Goal: Information Seeking & Learning: Understand process/instructions

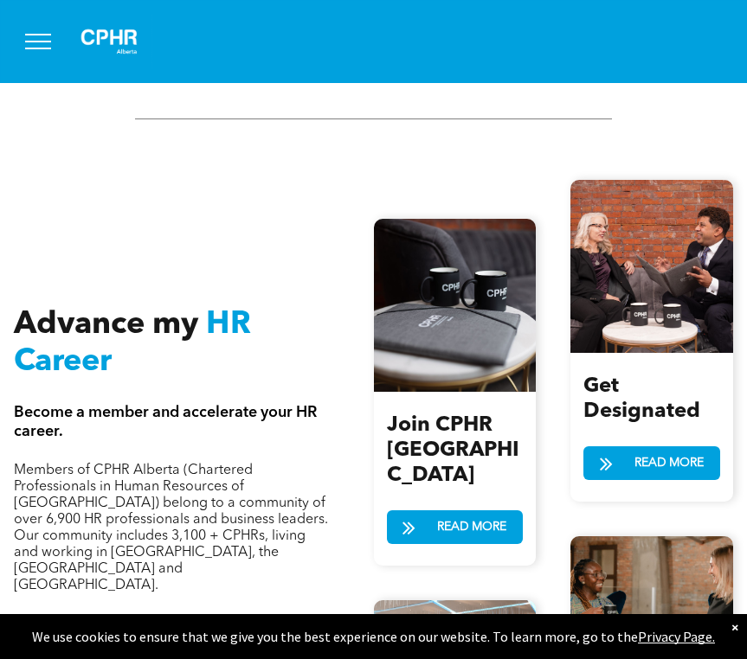
scroll to position [2107, 0]
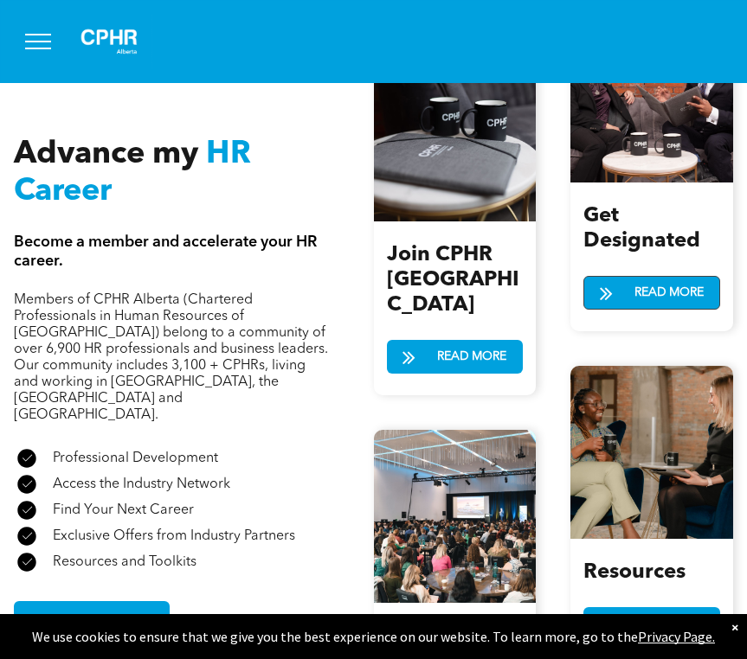
click at [608, 282] on span at bounding box center [606, 293] width 13 height 22
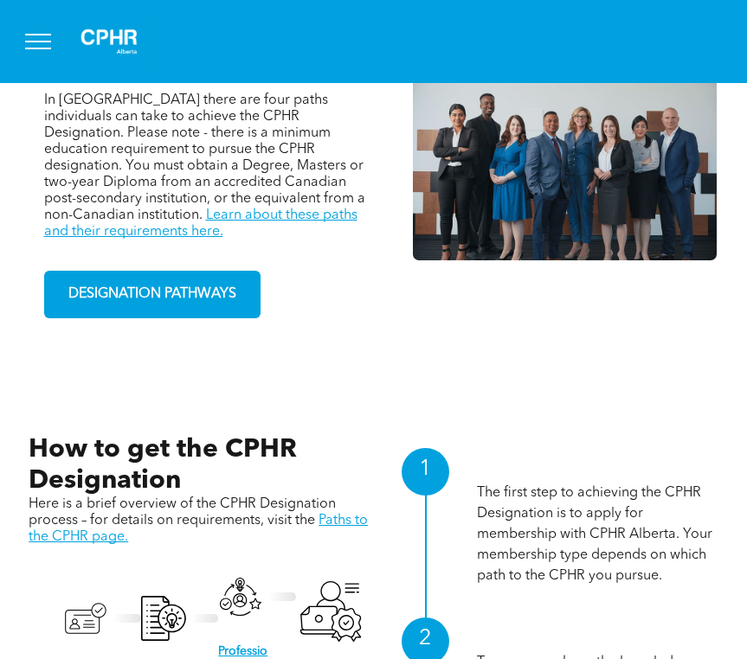
scroll to position [1220, 0]
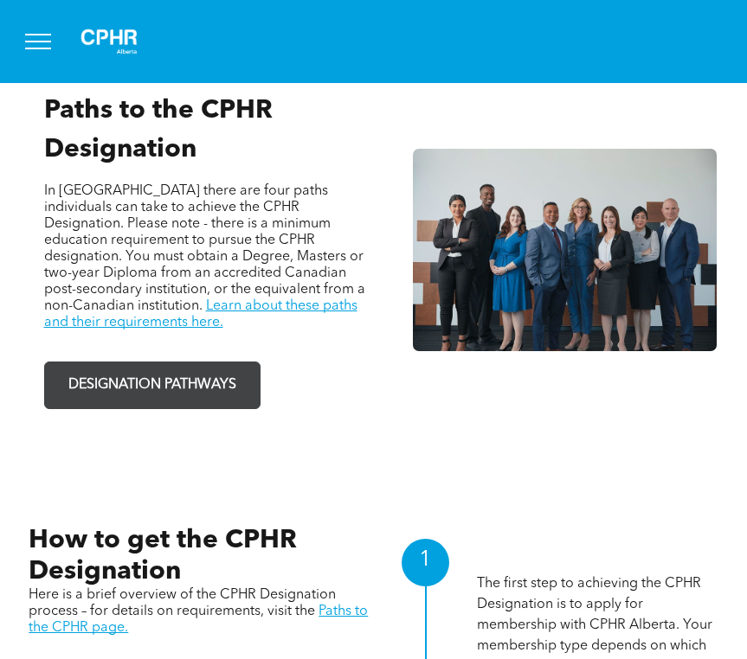
click at [237, 374] on span "DESIGNATION PATHWAYS" at bounding box center [152, 386] width 180 height 34
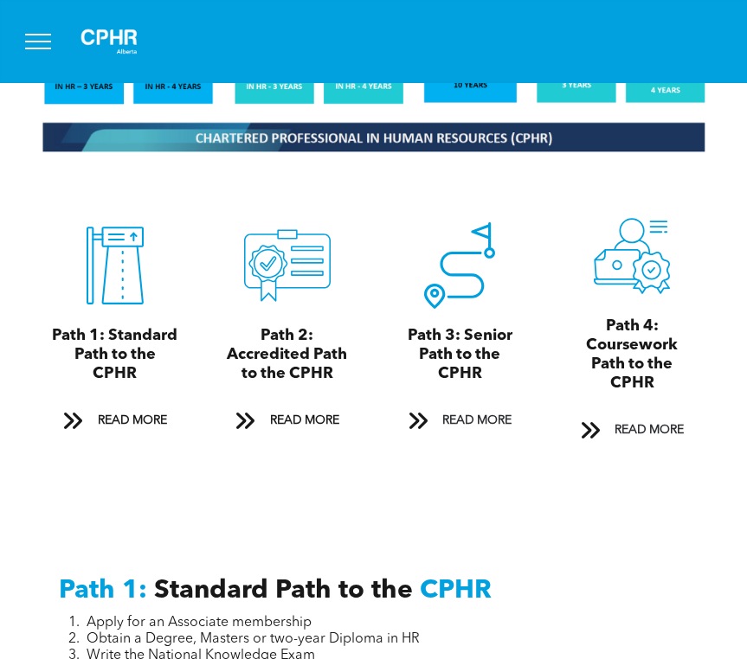
scroll to position [1906, 0]
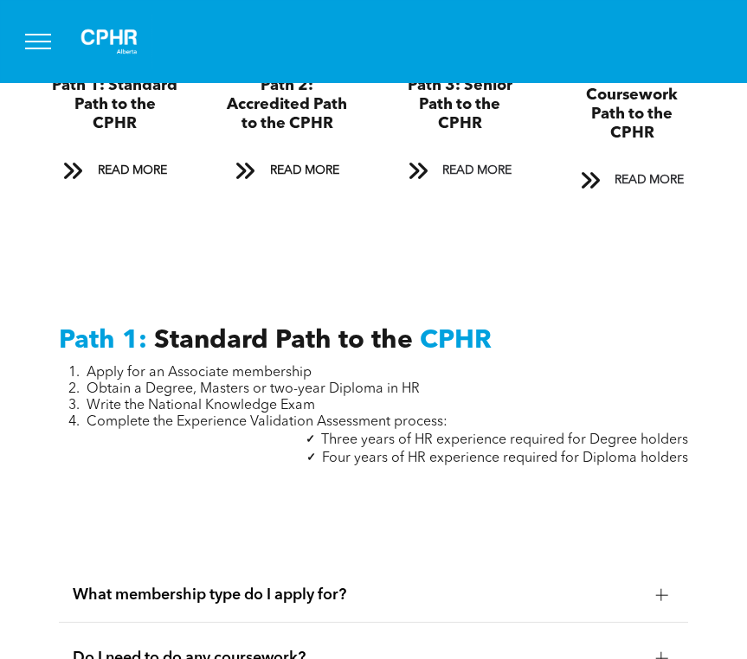
click at [159, 150] on div "A black and white icon of a highway with an arrow pointing up. Path 1: Standard…" at bounding box center [115, 79] width 146 height 268
